Goal: Find specific page/section: Find specific page/section

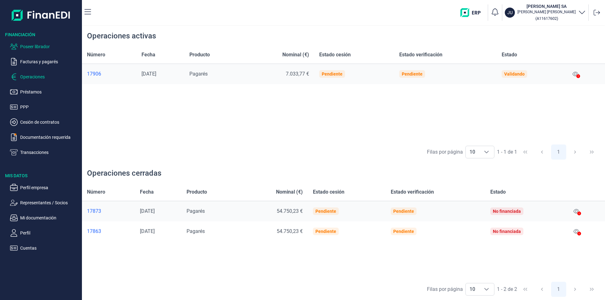
drag, startPoint x: 49, startPoint y: 47, endPoint x: 46, endPoint y: 47, distance: 3.5
click at [46, 47] on p "Poseer librador" at bounding box center [49, 47] width 59 height 8
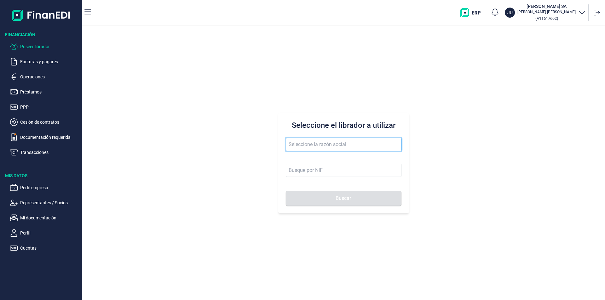
click at [300, 145] on input "text" at bounding box center [344, 144] width 116 height 13
click at [310, 145] on input "bermañan constr" at bounding box center [344, 144] width 116 height 13
click at [286, 191] on button "Buscar" at bounding box center [344, 198] width 116 height 15
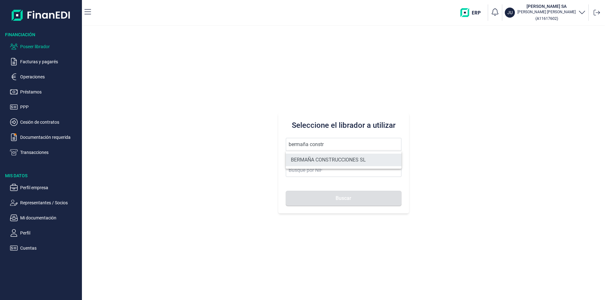
click at [333, 158] on li "BERMAÑA CONSTRUCCIONES SL" at bounding box center [344, 160] width 116 height 13
type input "BERMAÑA CONSTRUCCIONES SL"
type input "B42927616"
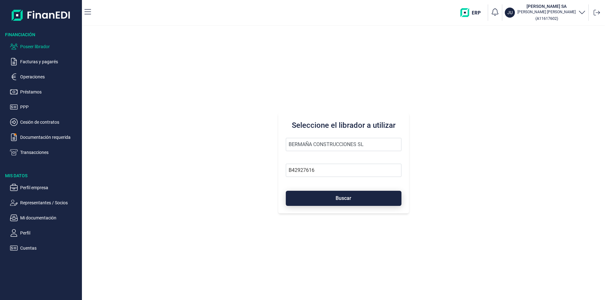
click at [344, 198] on span "Buscar" at bounding box center [344, 198] width 16 height 5
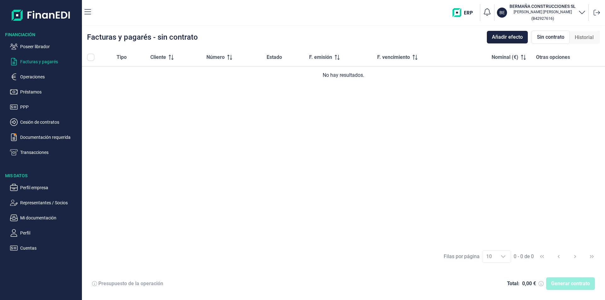
drag, startPoint x: 556, startPoint y: 38, endPoint x: 578, endPoint y: 38, distance: 22.1
click at [556, 38] on span "Sin contrato" at bounding box center [550, 37] width 27 height 8
click at [585, 37] on span "Historial" at bounding box center [584, 38] width 19 height 8
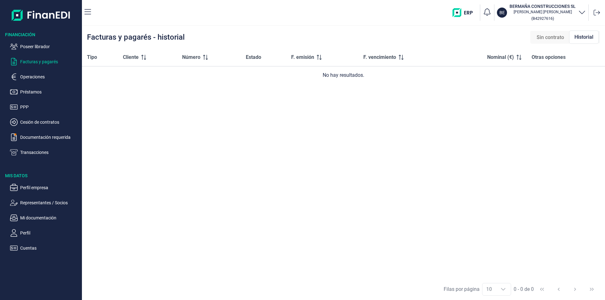
click at [556, 38] on span "Sin contrato" at bounding box center [550, 38] width 27 height 8
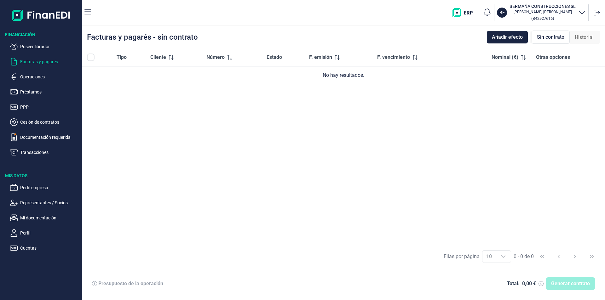
click at [283, 142] on div "Tipo Cliente Número Estado F. emisión F. vencimiento Nominal (€) Otras opciones…" at bounding box center [343, 147] width 523 height 197
click at [41, 46] on p "Poseer librador" at bounding box center [49, 47] width 59 height 8
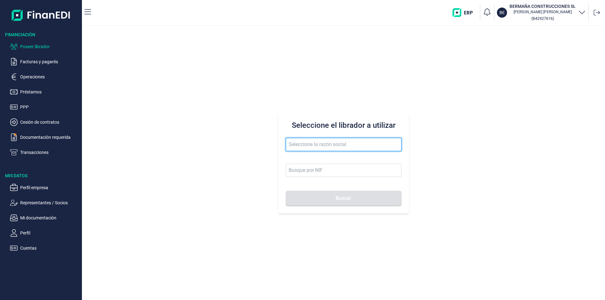
click at [306, 145] on input "text" at bounding box center [344, 144] width 116 height 13
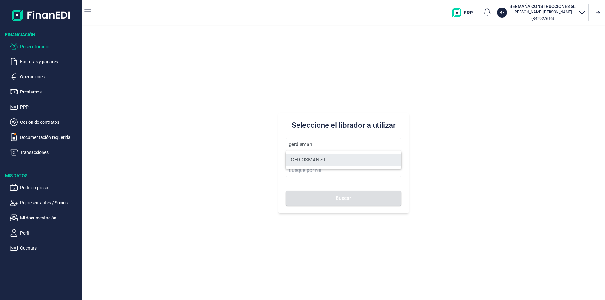
click at [320, 160] on li "GERDISMAN SL" at bounding box center [344, 160] width 116 height 13
type input "GERDISMAN SL"
type input "B19299684"
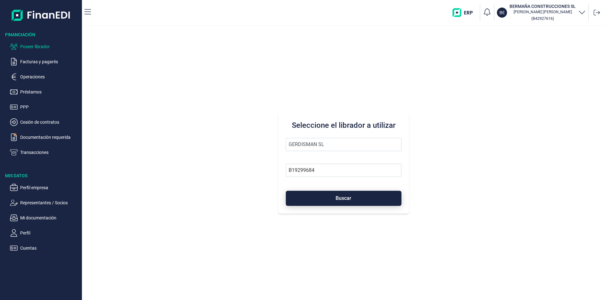
click at [338, 200] on span "Buscar" at bounding box center [344, 198] width 16 height 5
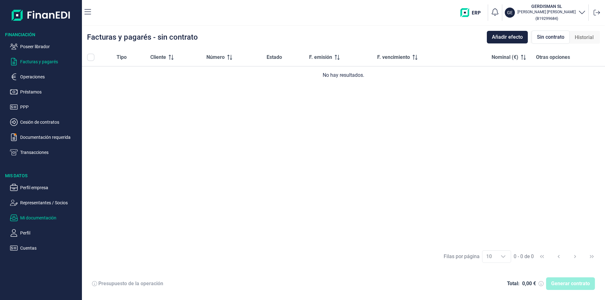
drag, startPoint x: 46, startPoint y: 217, endPoint x: 49, endPoint y: 216, distance: 3.5
click at [45, 217] on p "Mi documentación" at bounding box center [49, 218] width 59 height 8
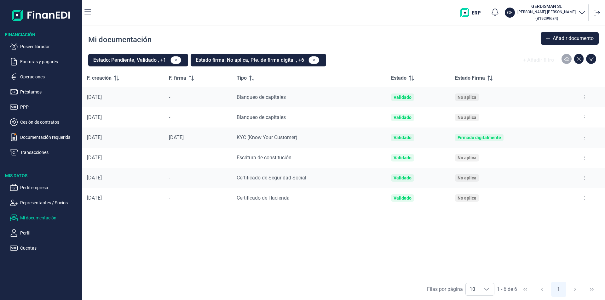
drag, startPoint x: 511, startPoint y: 232, endPoint x: 486, endPoint y: 237, distance: 25.2
click at [509, 232] on div "F. creación F. firma Tipo Estado Estado Firma [DATE] - [GEOGRAPHIC_DATA] de cap…" at bounding box center [343, 173] width 523 height 209
